Goal: Information Seeking & Learning: Learn about a topic

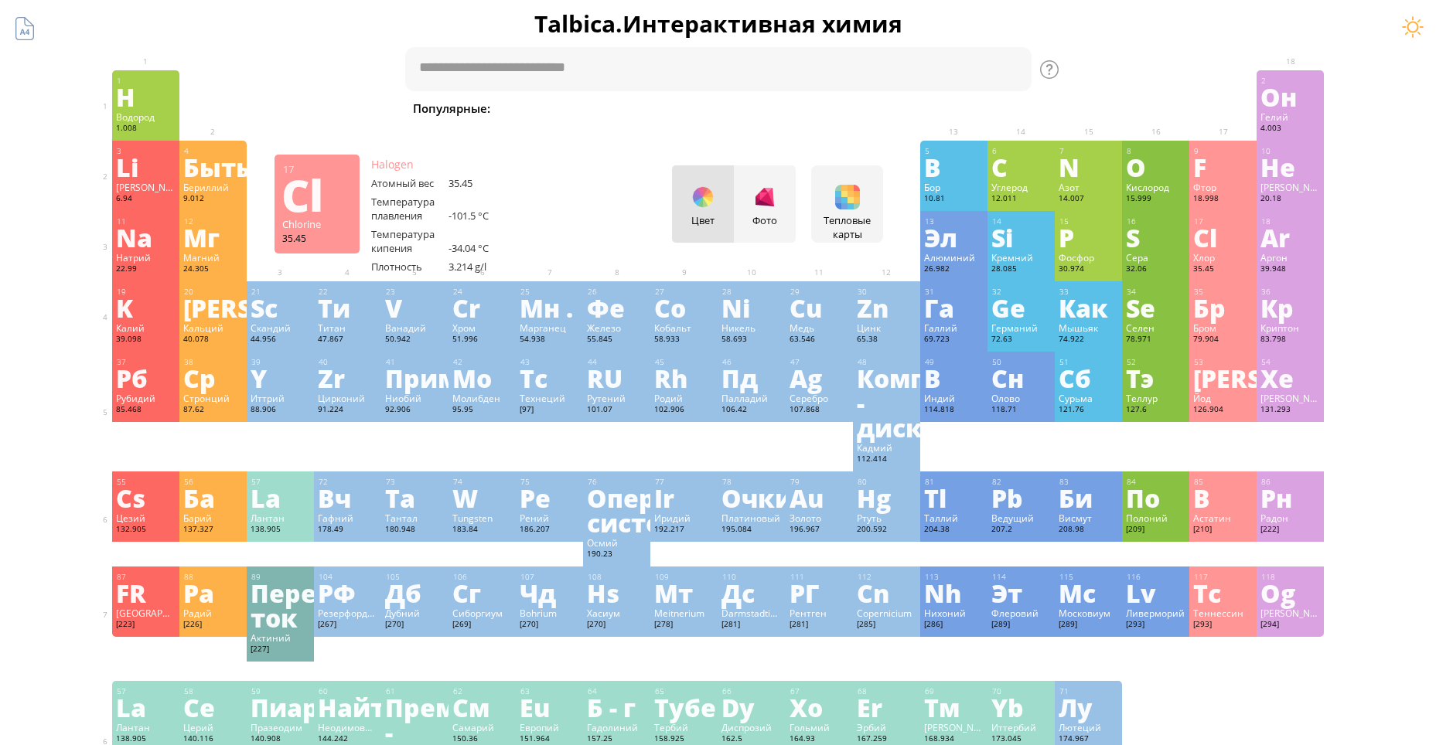
click at [1228, 242] on div "Cl" at bounding box center [1223, 237] width 60 height 25
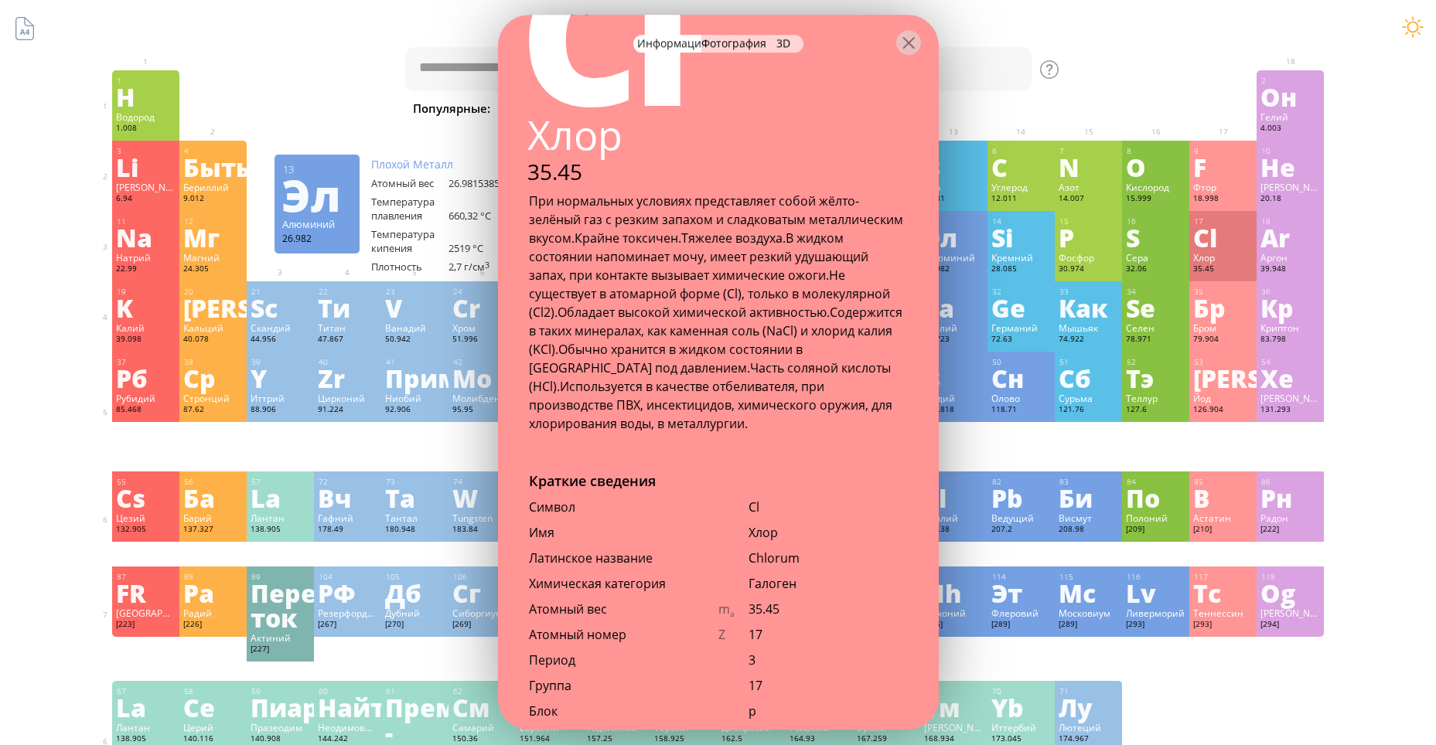
scroll to position [77, 0]
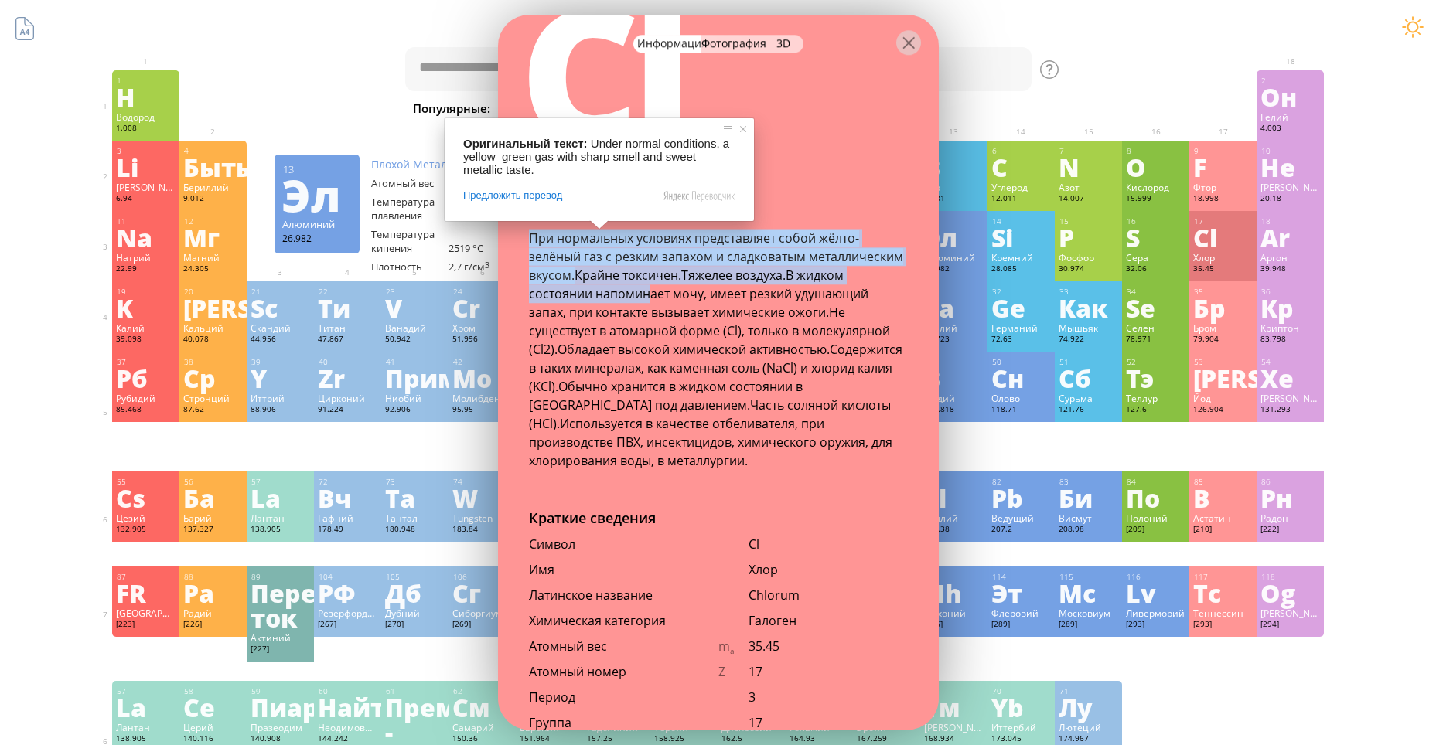
drag, startPoint x: 529, startPoint y: 230, endPoint x: 652, endPoint y: 301, distance: 142.0
click at [651, 301] on div "При нормальных условиях представляет собой жёлто-зелёный газ с резким запахом и…" at bounding box center [718, 349] width 379 height 241
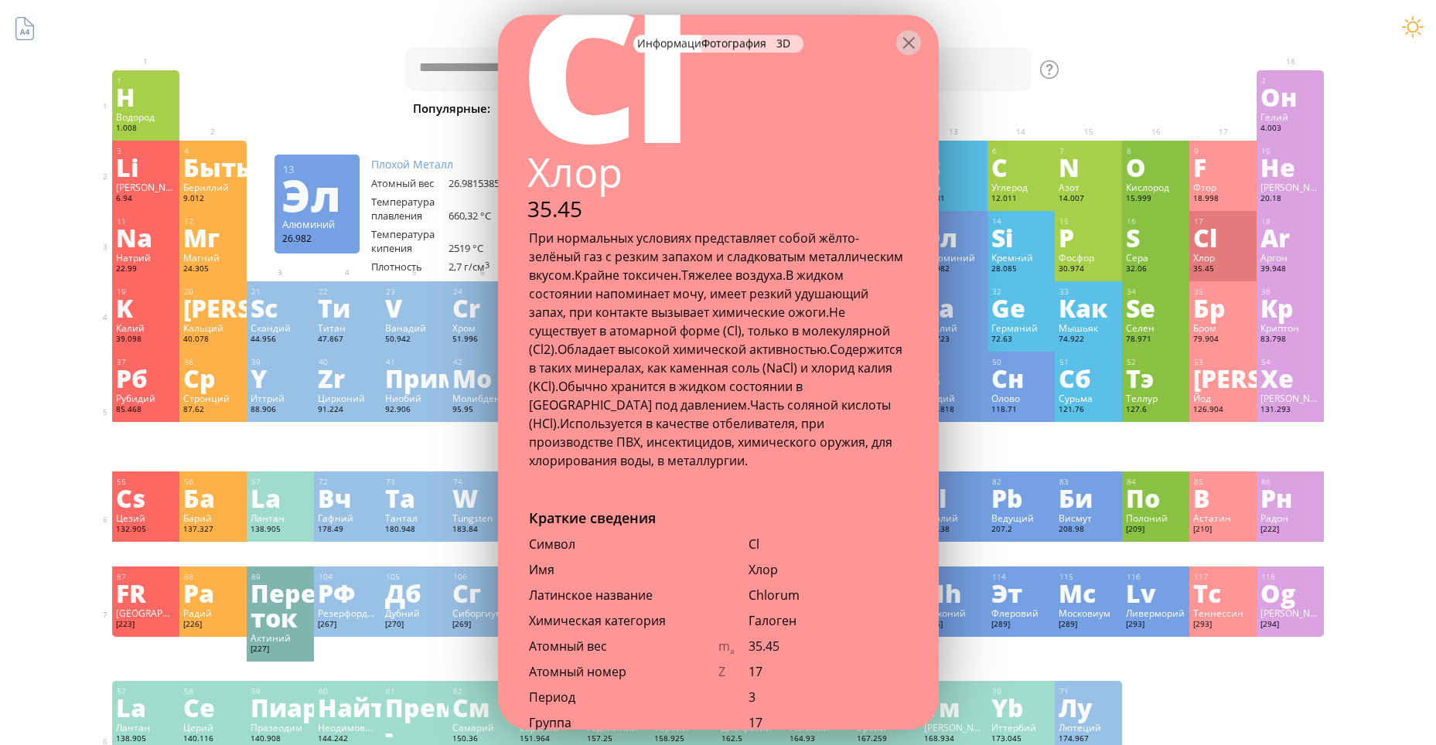
click at [789, 355] on ya-tr-span "Обладает высокой химической активностью." at bounding box center [693, 349] width 272 height 17
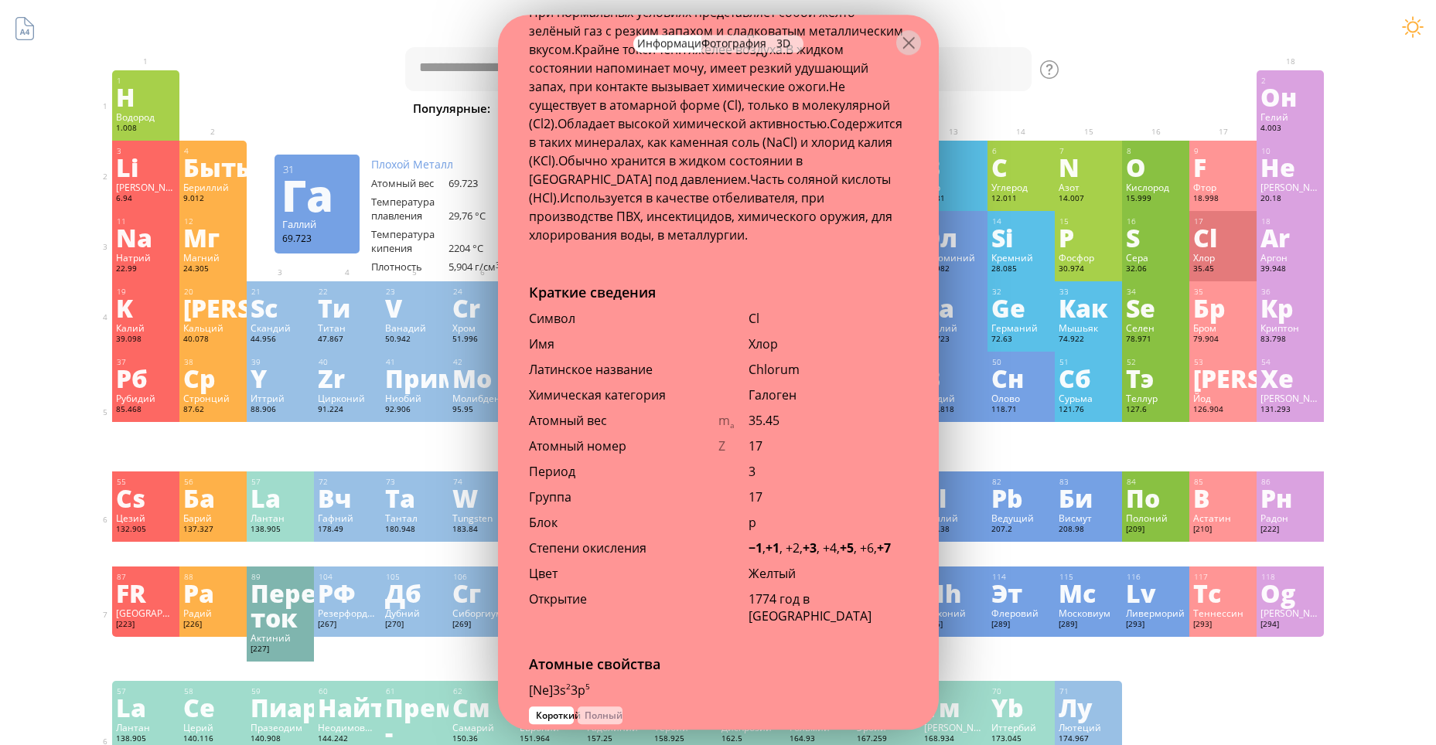
scroll to position [309, 0]
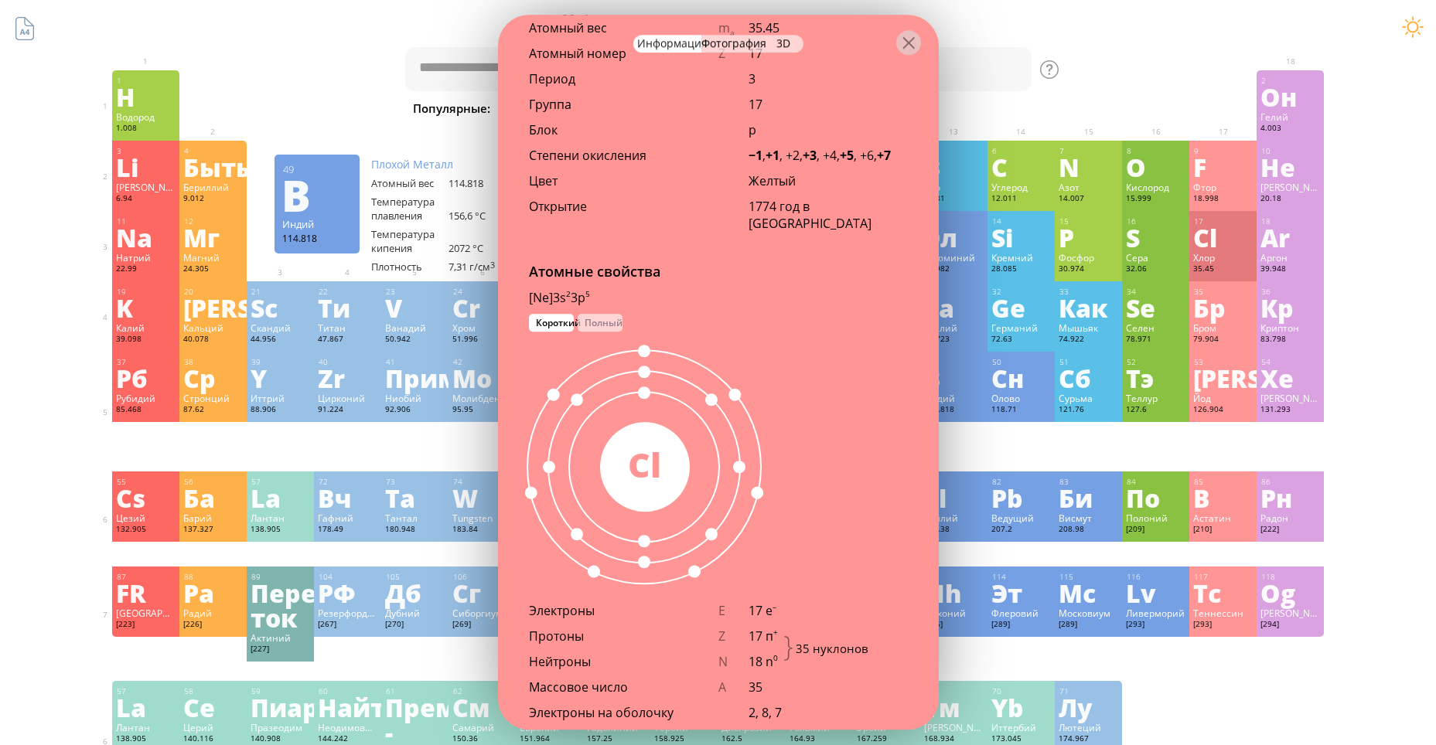
click at [863, 350] on div "Атомные свойства [Ne]3s 2 3p 5 1s 2 2s 2 2p 6 3s 2 3p 5 Короткий Полный 35 Cl Э…" at bounding box center [718, 562] width 441 height 601
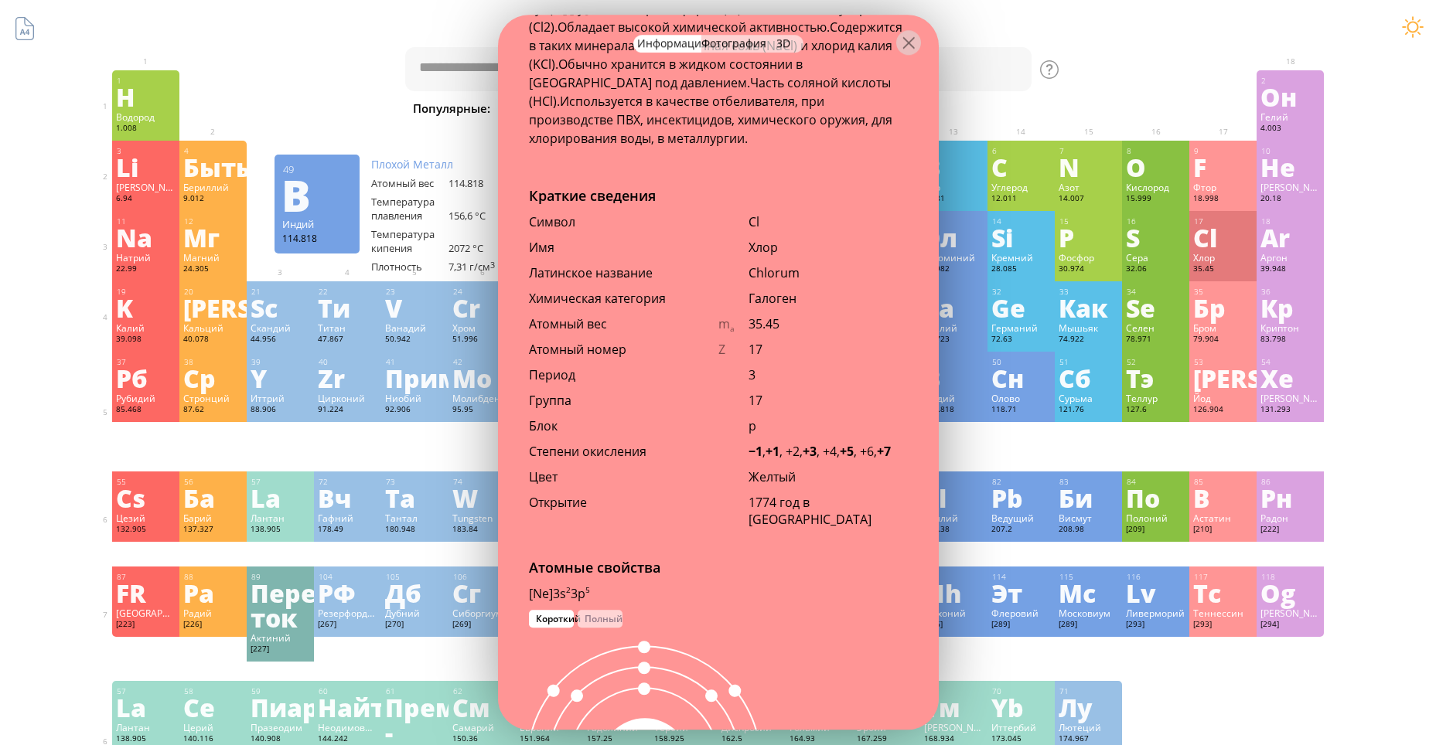
scroll to position [387, 0]
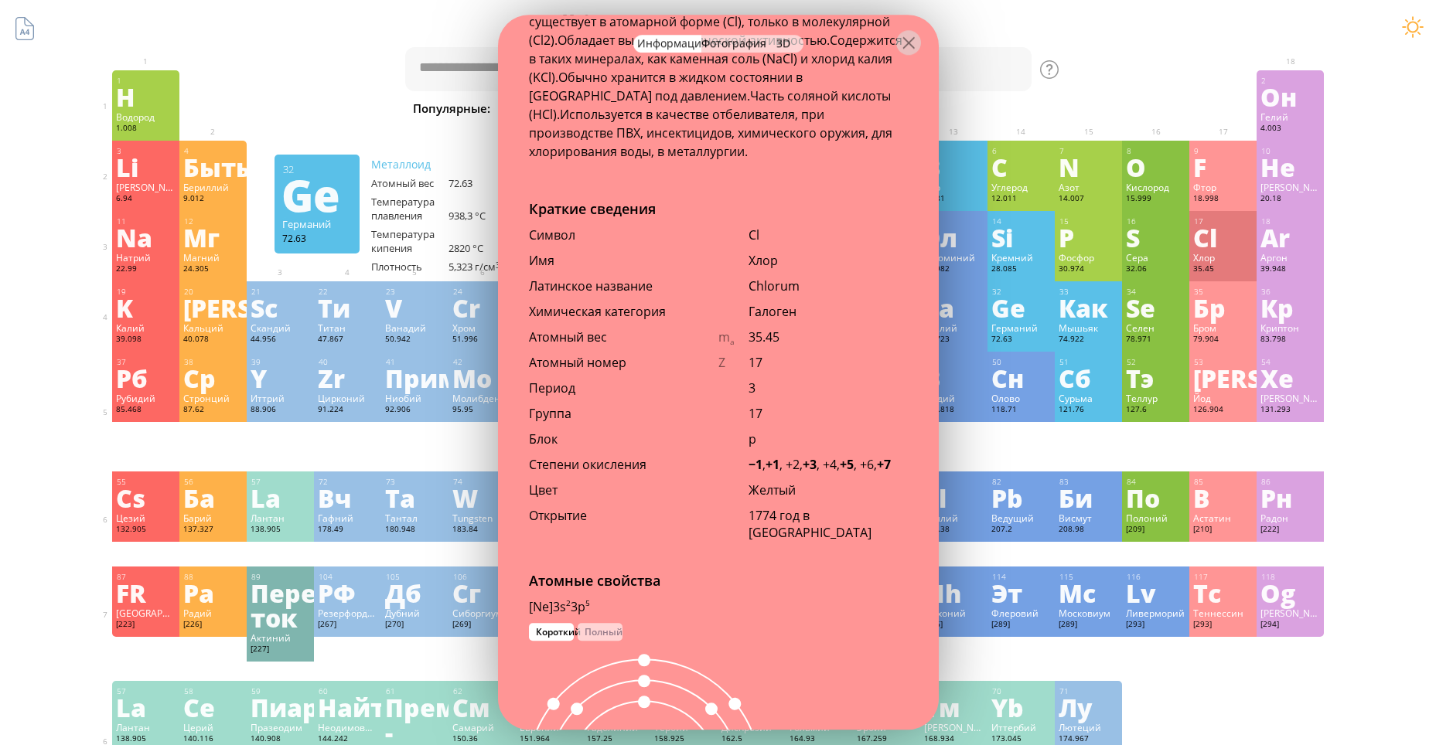
click at [548, 256] on ya-tr-span "Имя" at bounding box center [542, 260] width 26 height 17
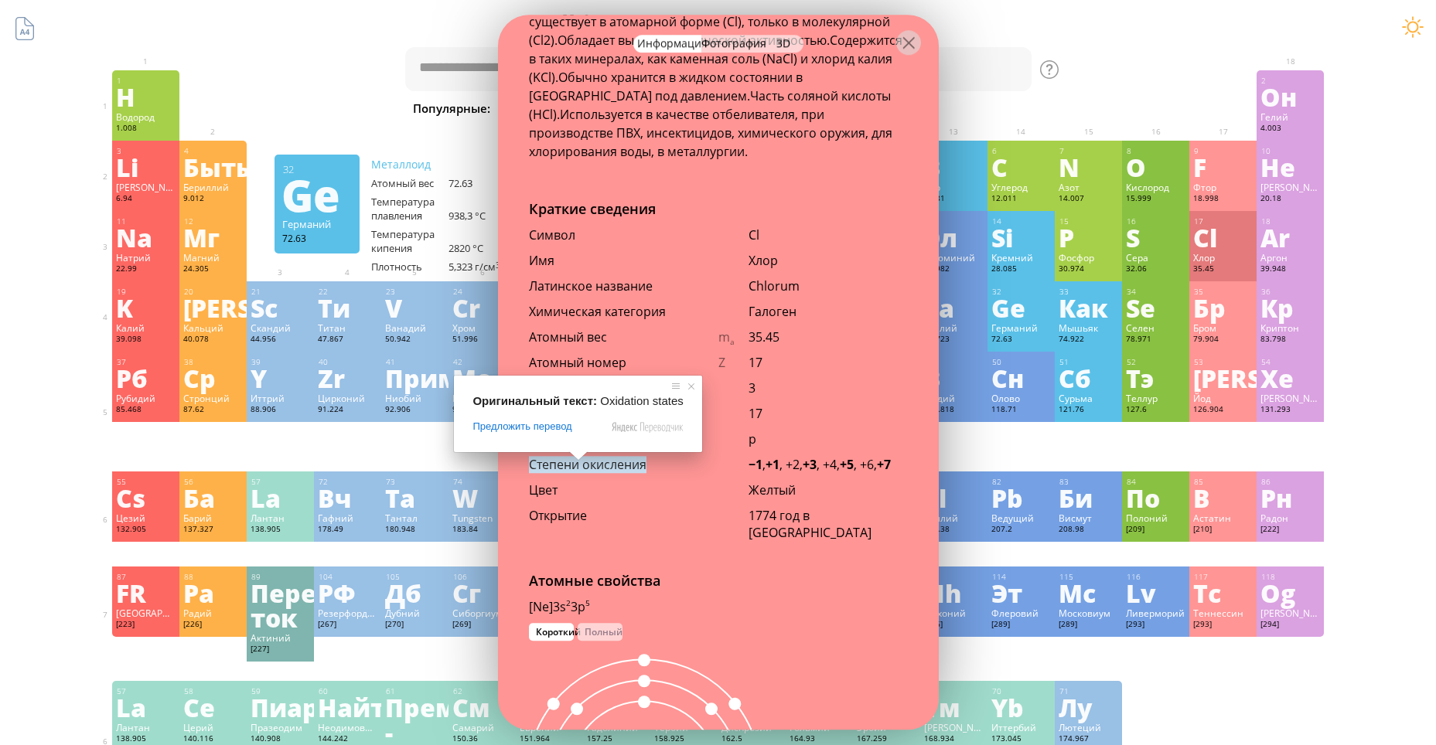
click at [697, 487] on div "Цвет" at bounding box center [623, 490] width 189 height 17
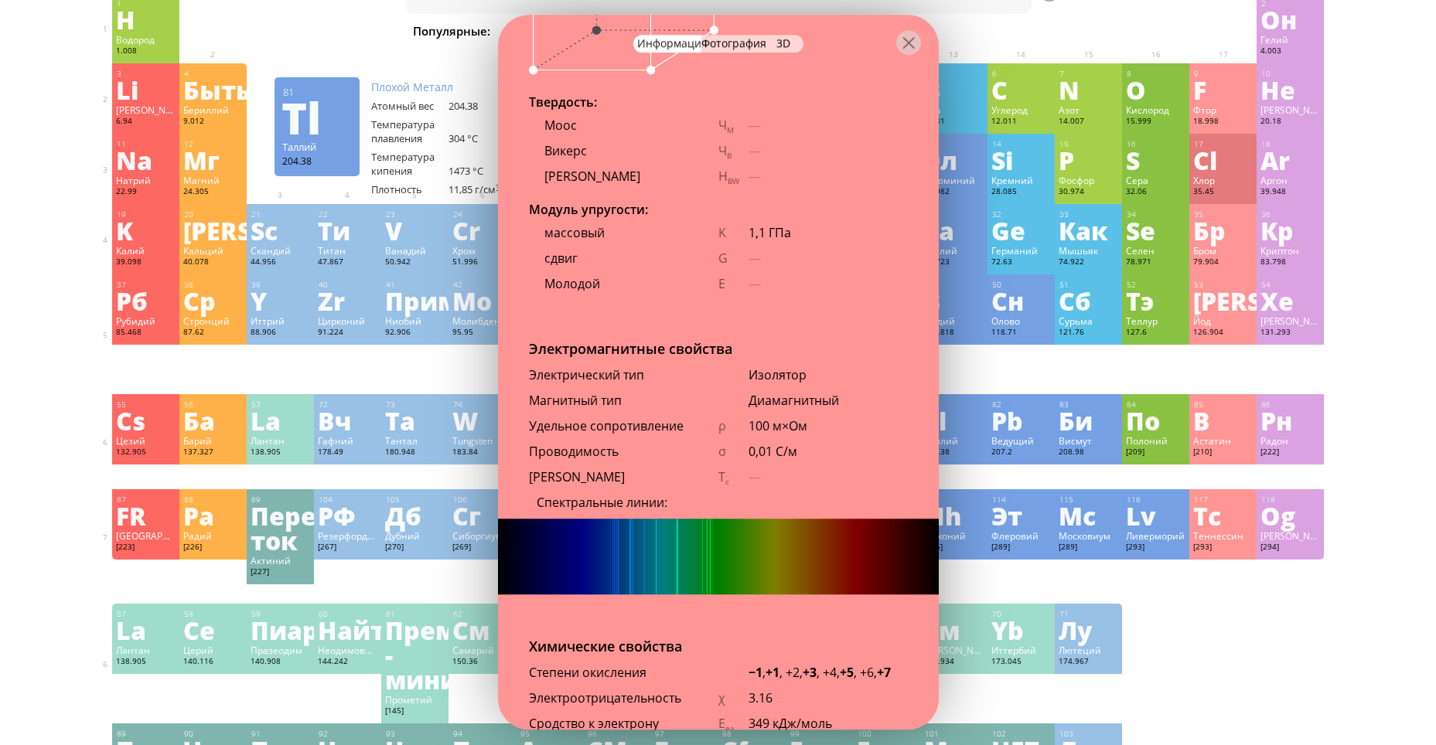
scroll to position [2630, 0]
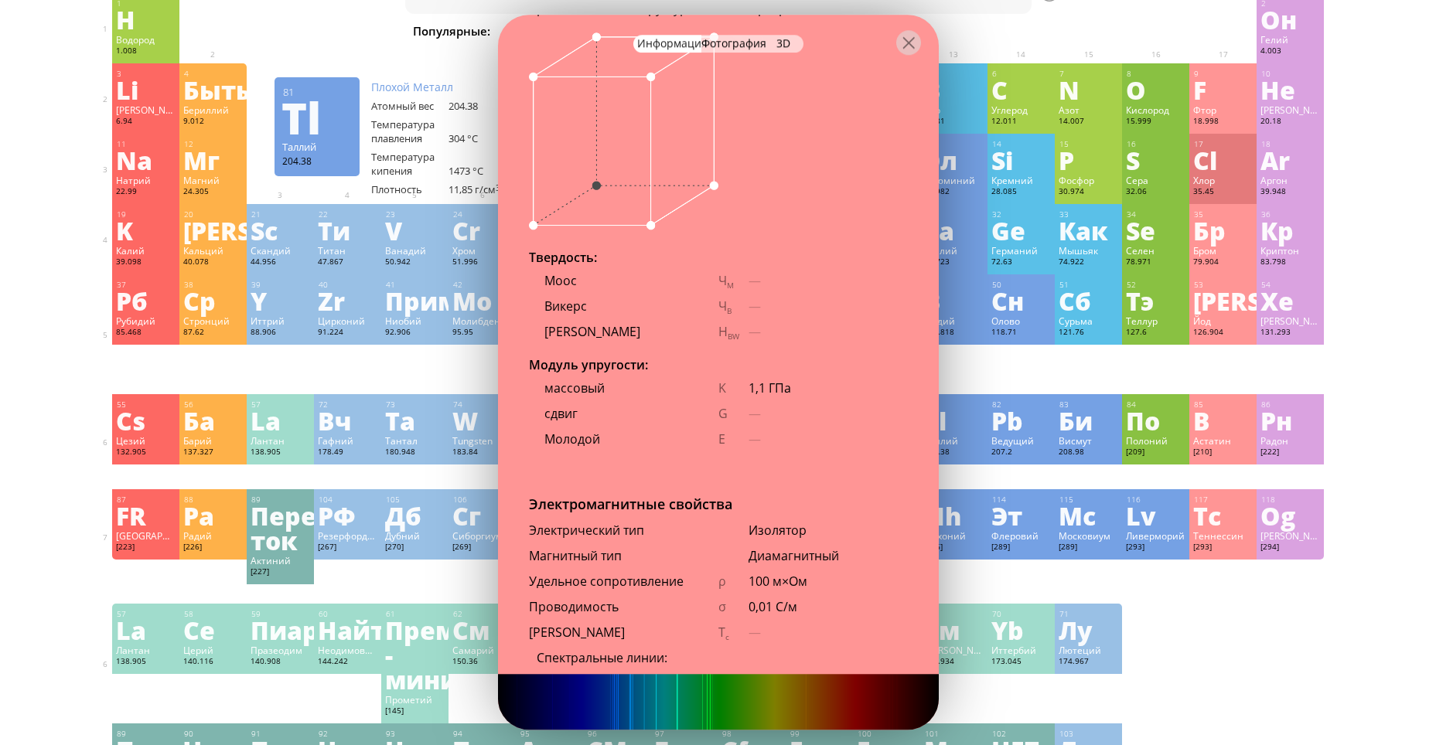
click at [880, 393] on div "1,1 ГПа" at bounding box center [827, 388] width 159 height 17
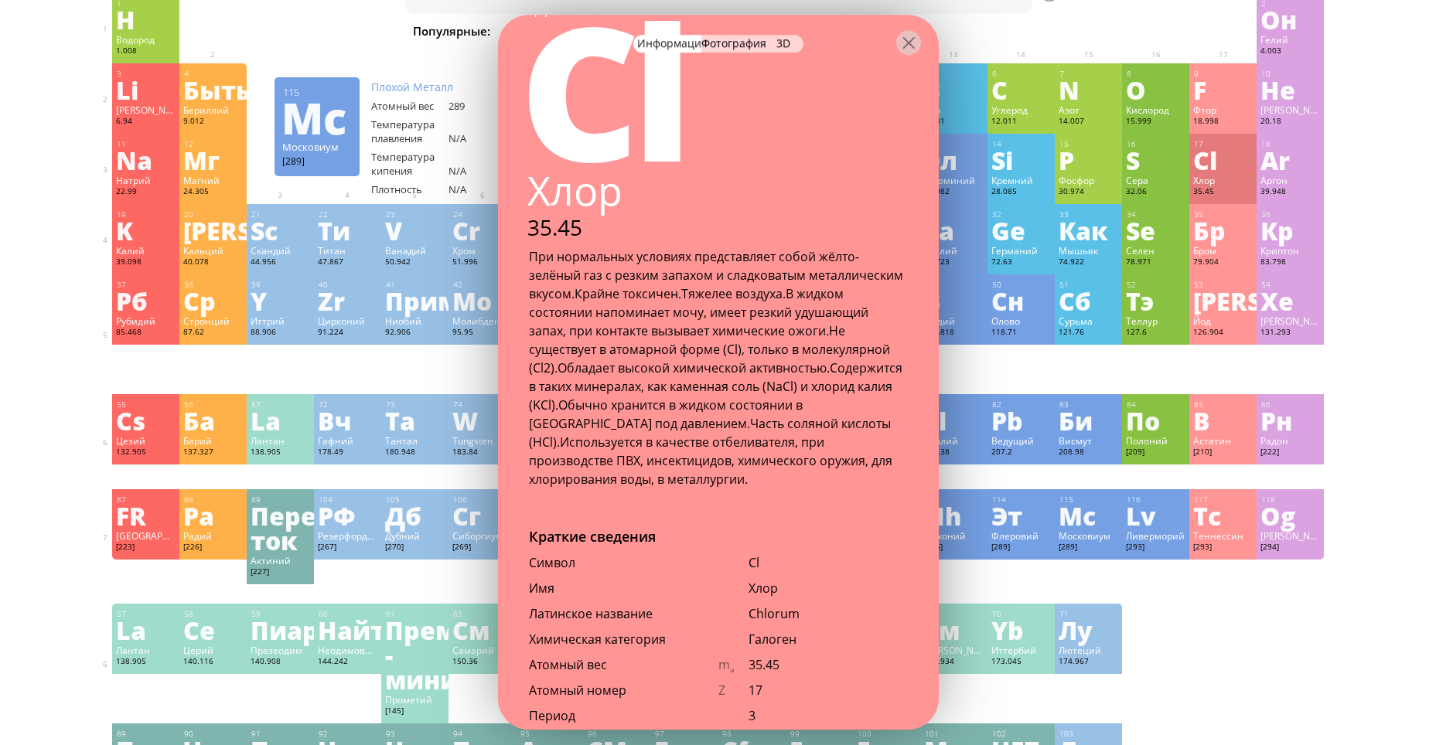
scroll to position [0, 0]
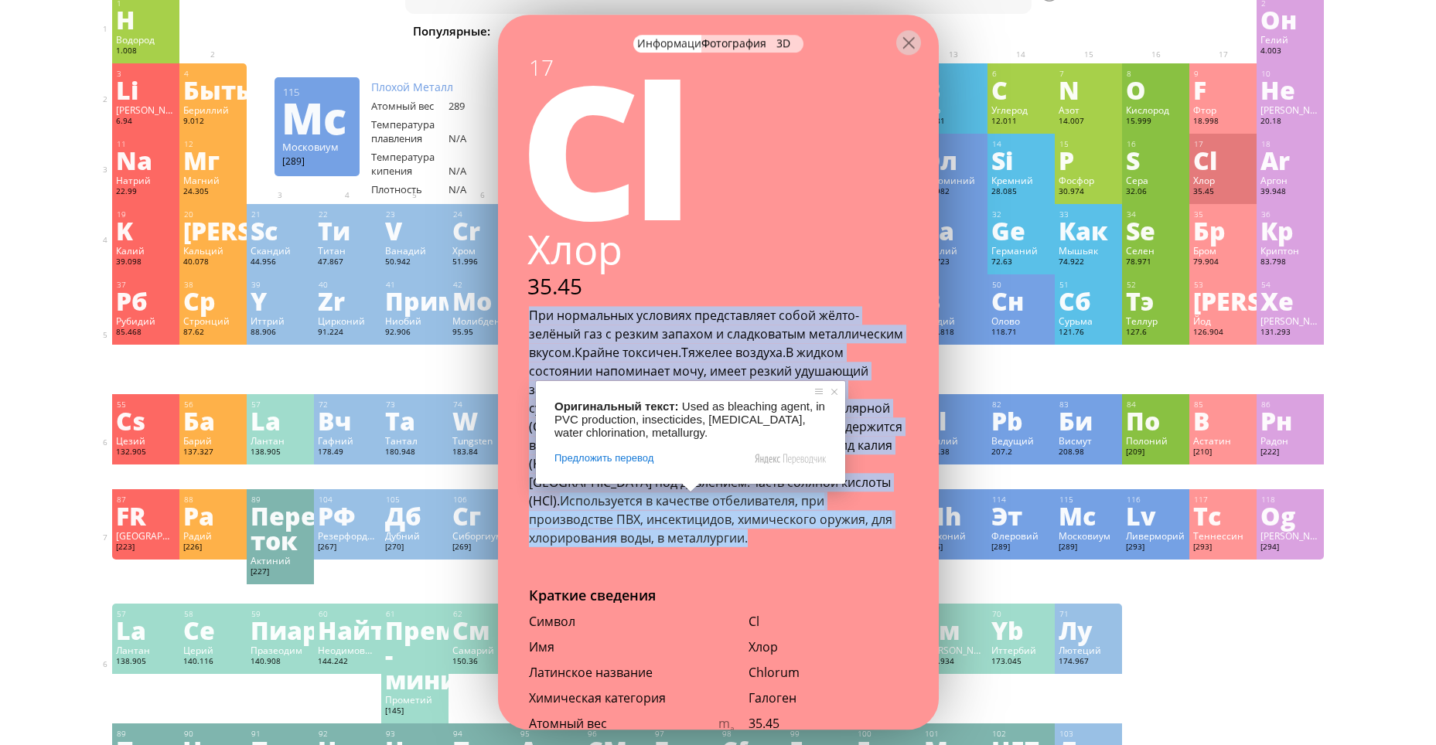
drag, startPoint x: 526, startPoint y: 308, endPoint x: 689, endPoint y: 546, distance: 288.0
click at [689, 546] on div "При нормальных условиях представляет собой жёлто-зелёный газ с резким запахом и…" at bounding box center [718, 426] width 441 height 241
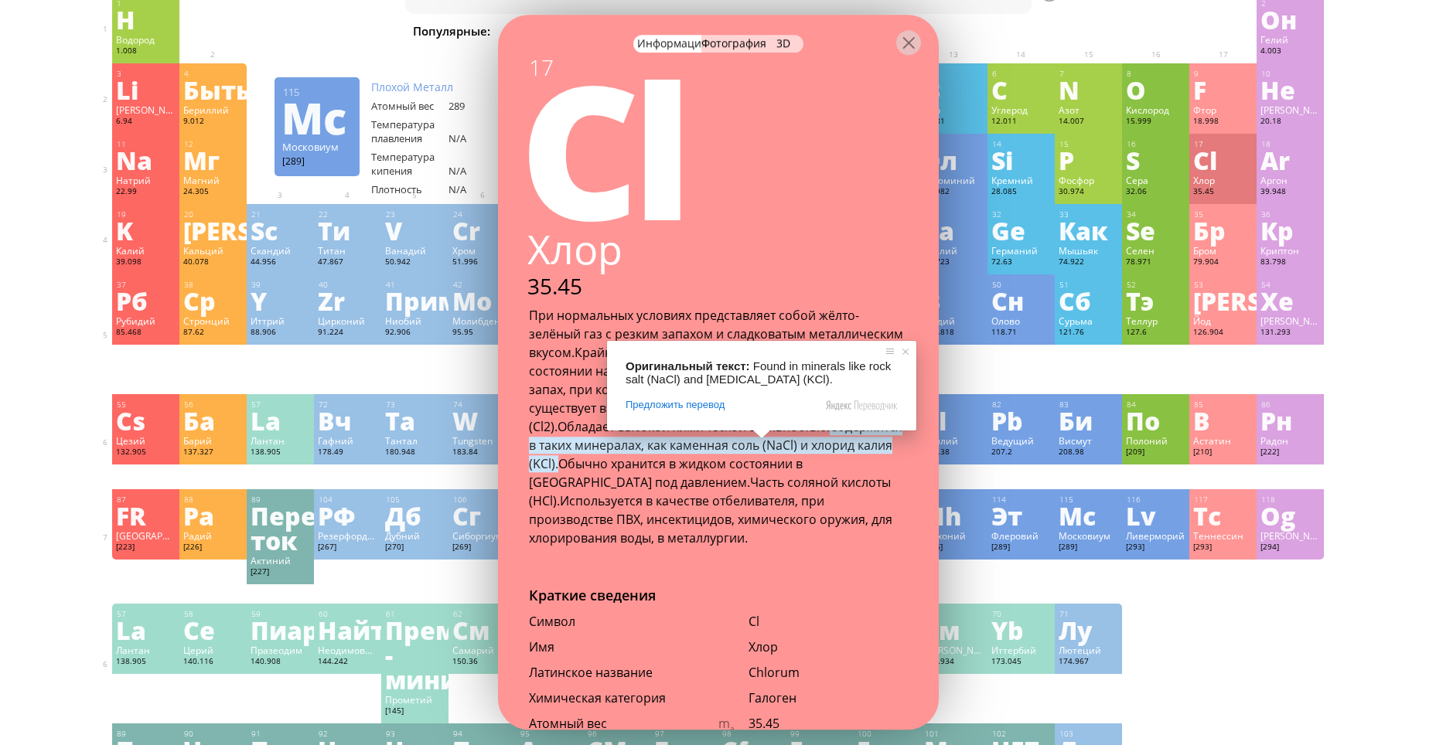
click at [834, 562] on div "17 Cl Хлор 35.45 При нормальных условиях представляет собой жёлто-зелёный газ с…" at bounding box center [718, 372] width 441 height 715
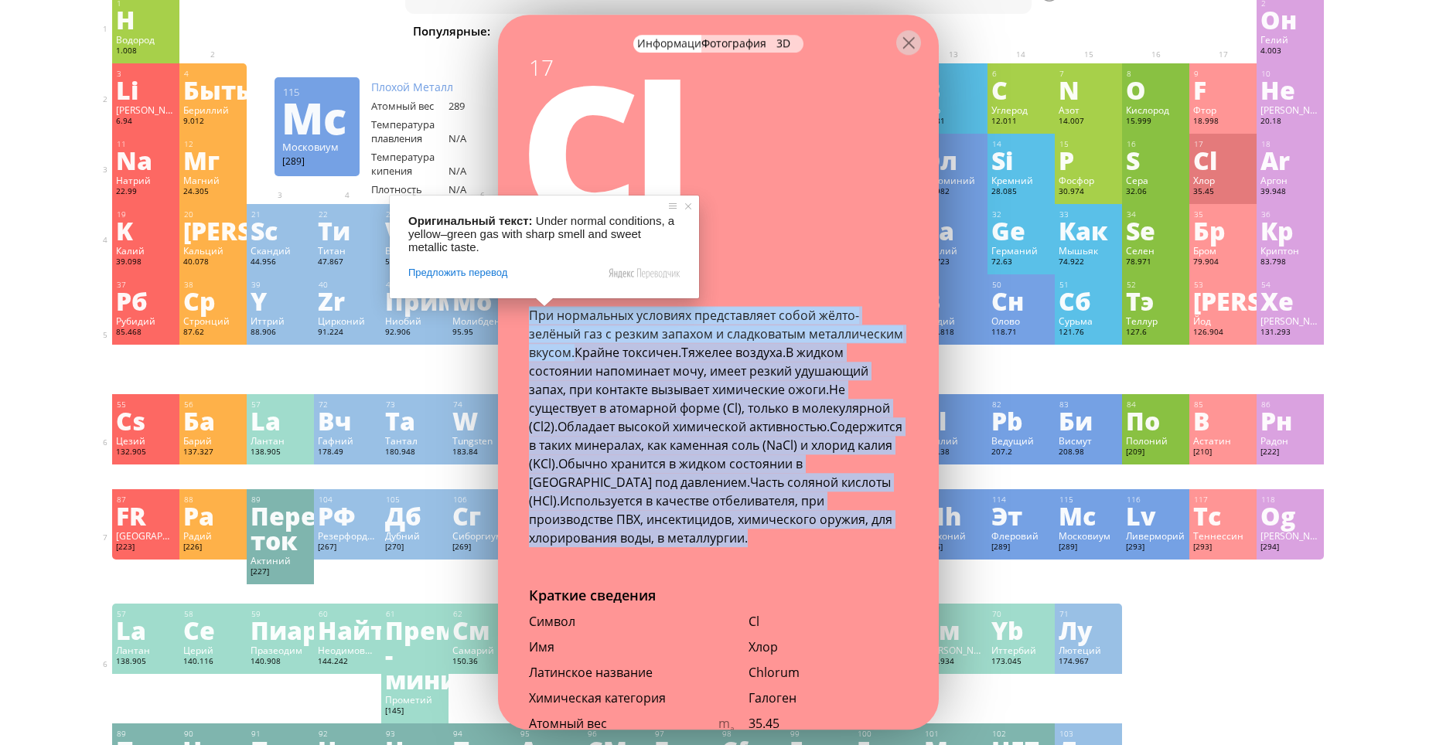
drag, startPoint x: 679, startPoint y: 543, endPoint x: 530, endPoint y: 308, distance: 277.9
click at [530, 308] on div "При нормальных условиях представляет собой жёлто-зелёный газ с резким запахом и…" at bounding box center [718, 426] width 379 height 241
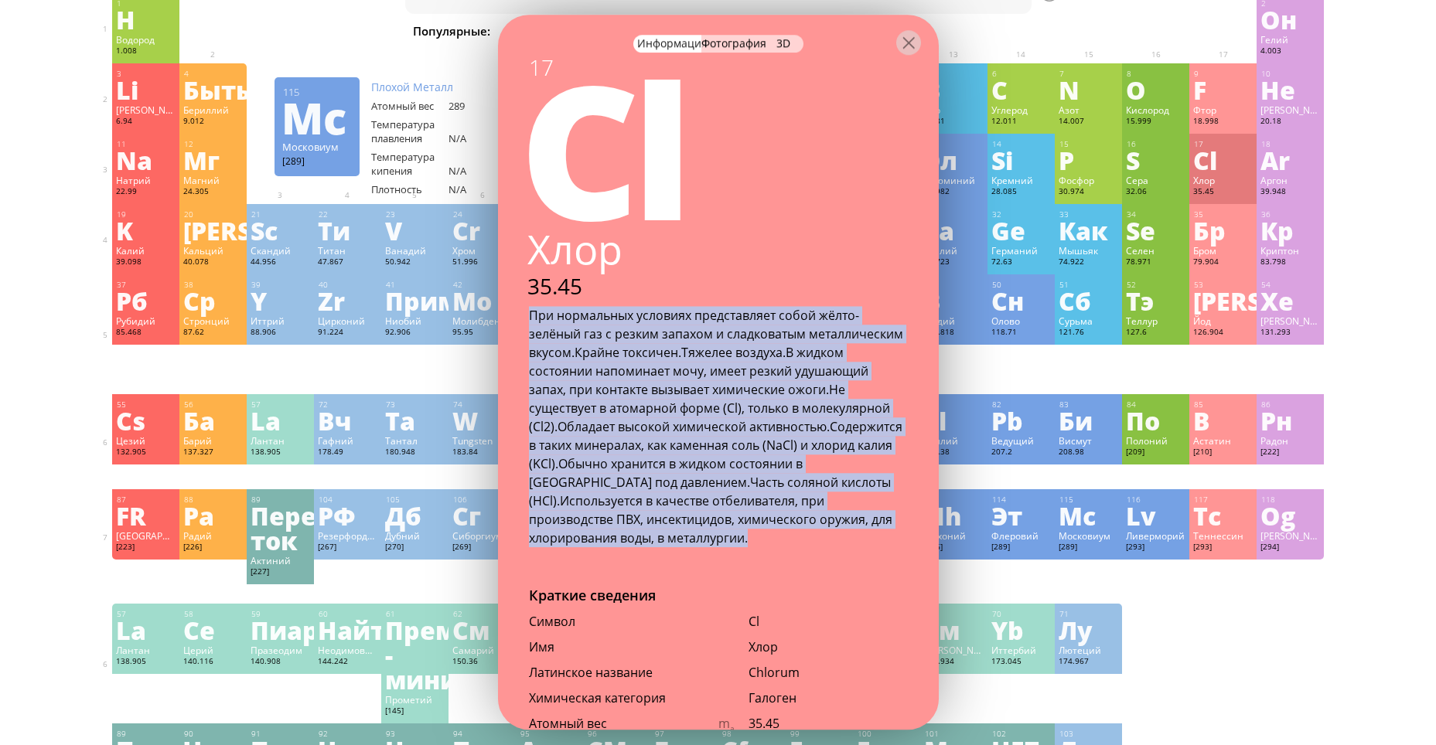
copy div "Lor ipsumdolor sitametc adipiscingel seddo eiusm-tempori utl e dolore magnaal e…"
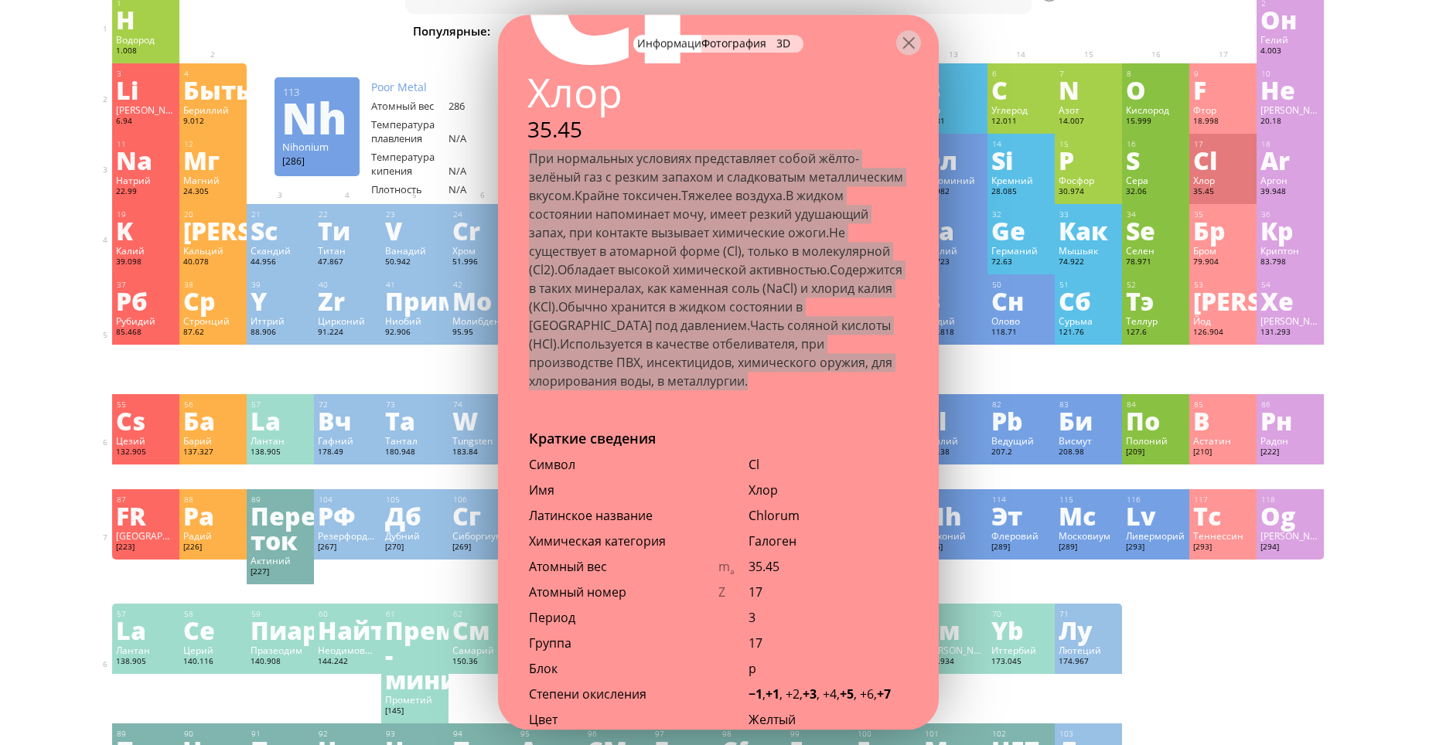
scroll to position [464, 0]
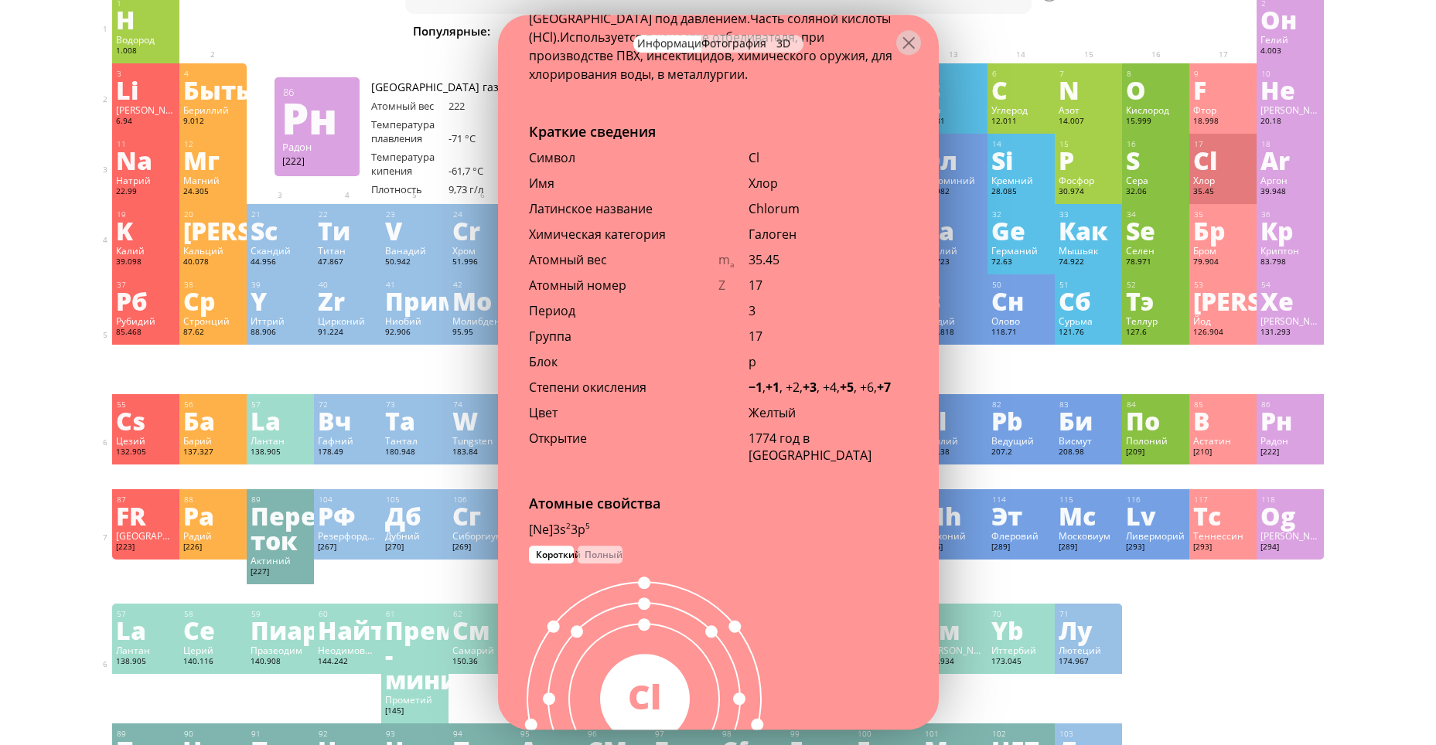
click at [1388, 356] on div "Summary Molecular formula Molecular weight Exact mass Monoisotopic mass Classif…" at bounding box center [718, 664] width 1436 height 1483
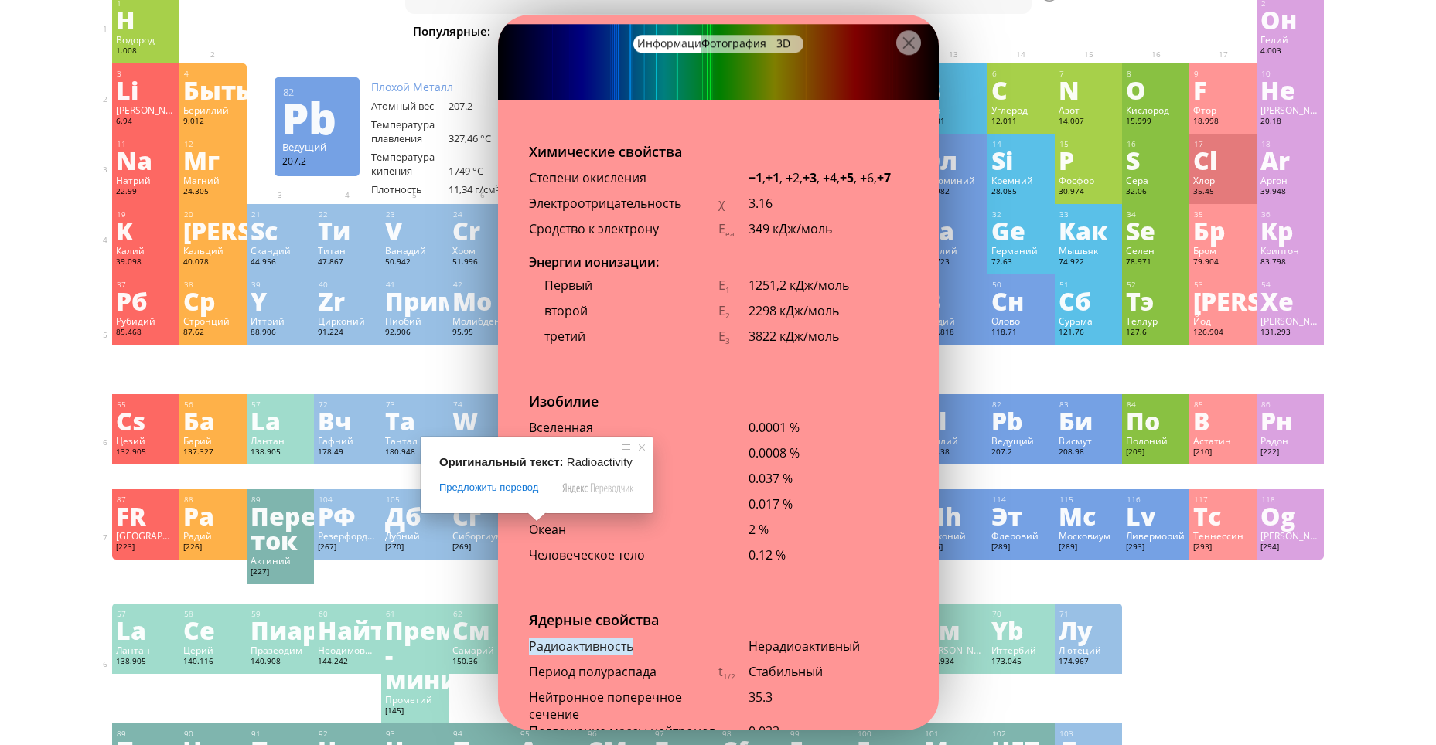
scroll to position [2783, 0]
